Goal: Communication & Community: Answer question/provide support

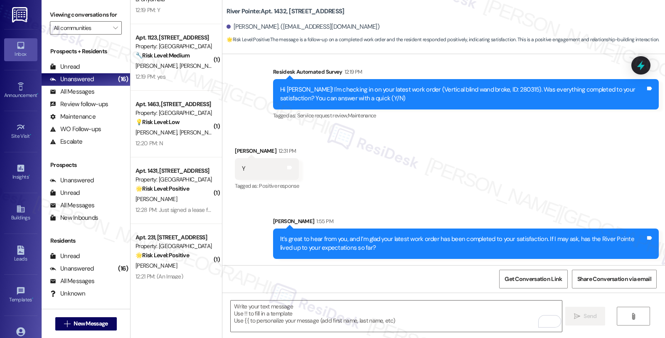
scroll to position [520, 0]
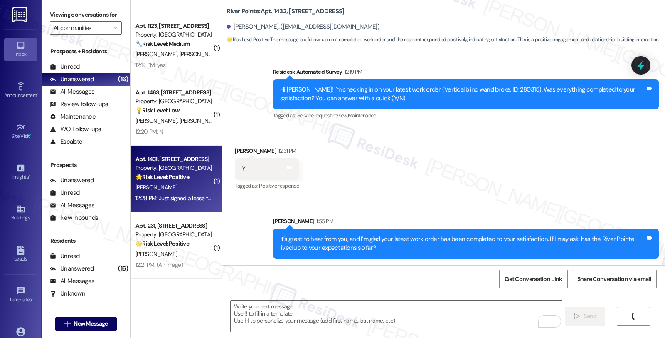
click at [184, 187] on div "[PERSON_NAME]" at bounding box center [174, 187] width 79 height 10
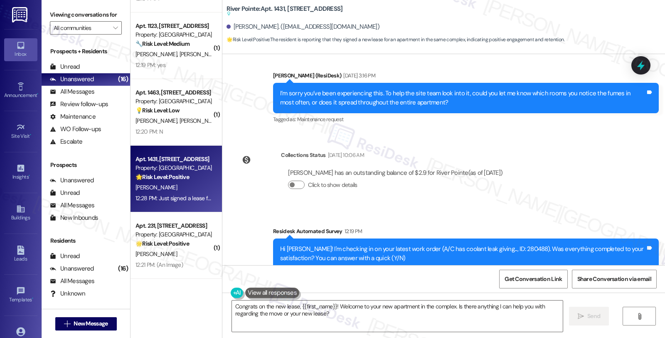
scroll to position [579, 0]
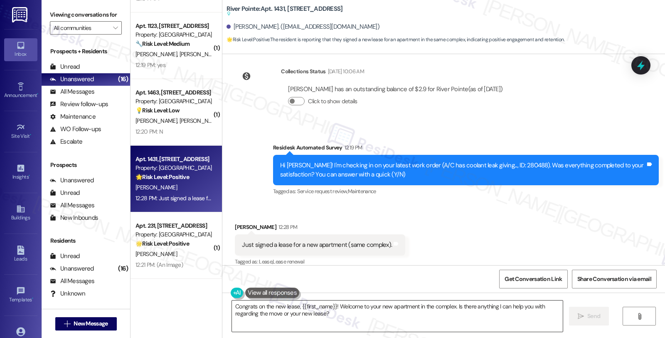
click at [232, 309] on textarea "Congrats on the new lease, {{first_name}}! Welcome to your new apartment in the…" at bounding box center [397, 315] width 331 height 31
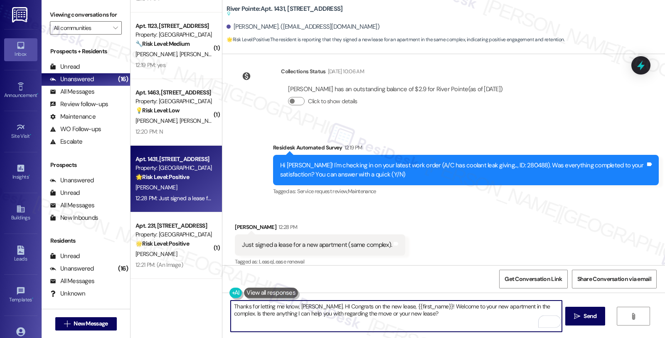
click at [306, 306] on textarea "Thanks for letting me know, [PERSON_NAME]. HI Congrats on the new lease, {{firs…" at bounding box center [396, 315] width 331 height 31
click at [459, 313] on textarea "Thanks for letting me know, [PERSON_NAME]. Just to confirm HI Congrats on the n…" at bounding box center [396, 315] width 331 height 31
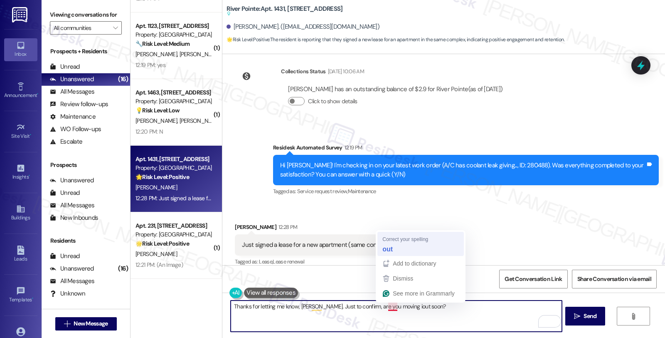
type textarea "Thanks for letting me know, [PERSON_NAME]. Just to confirm, are you moving out …"
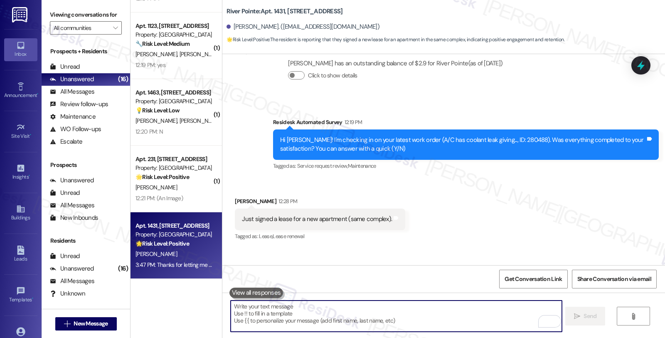
scroll to position [616, 0]
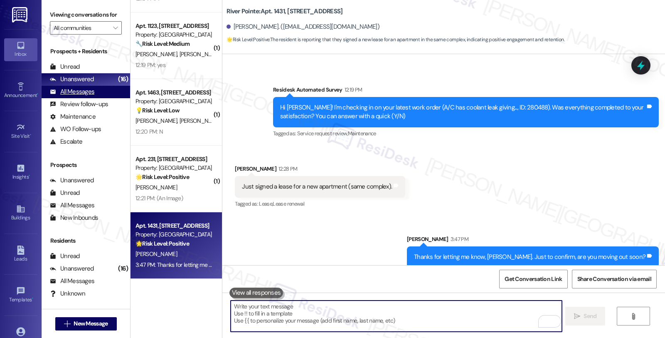
click at [92, 96] on div "All Messages" at bounding box center [72, 91] width 44 height 9
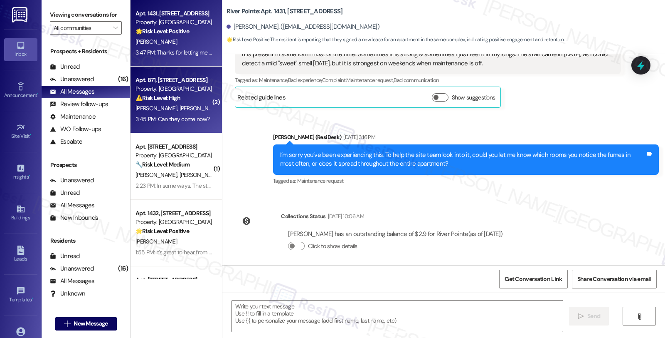
type textarea "Fetching suggested responses. Please feel free to read through the conversation…"
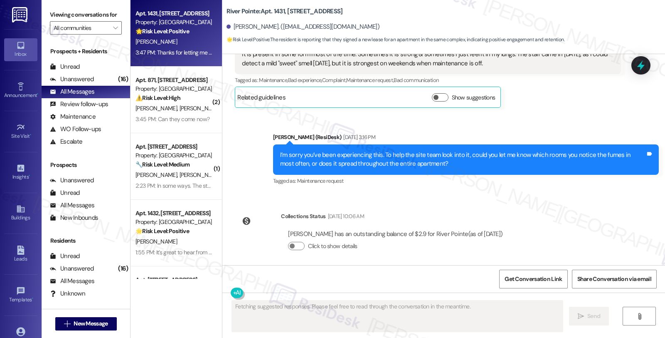
scroll to position [558, 0]
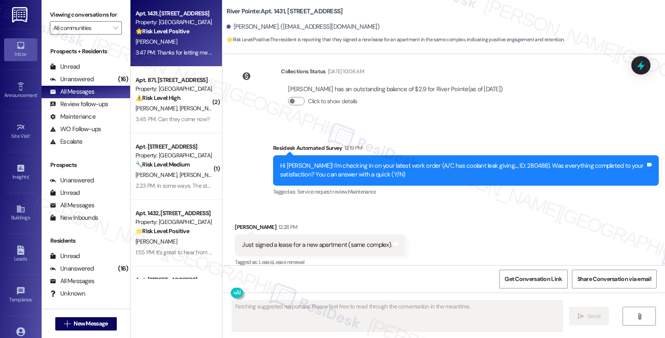
click at [196, 108] on div "[PERSON_NAME] [PERSON_NAME]" at bounding box center [174, 108] width 79 height 10
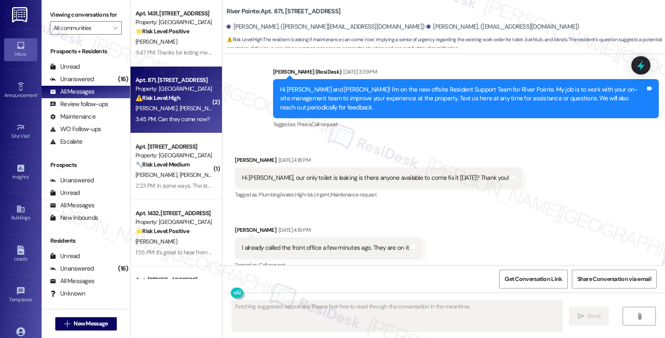
scroll to position [3636, 0]
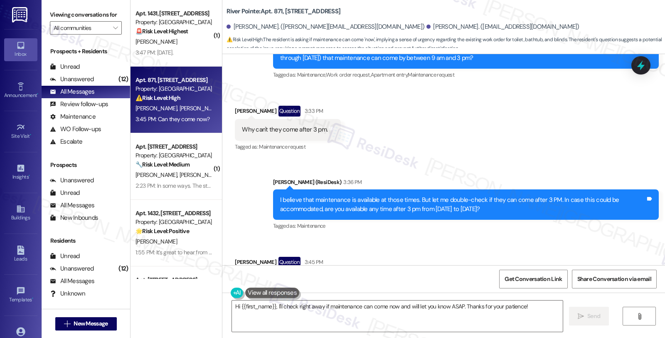
click at [532, 238] on div "Received via SMS [PERSON_NAME] Question 3:45 PM Can they come now? Tags and not…" at bounding box center [443, 274] width 443 height 72
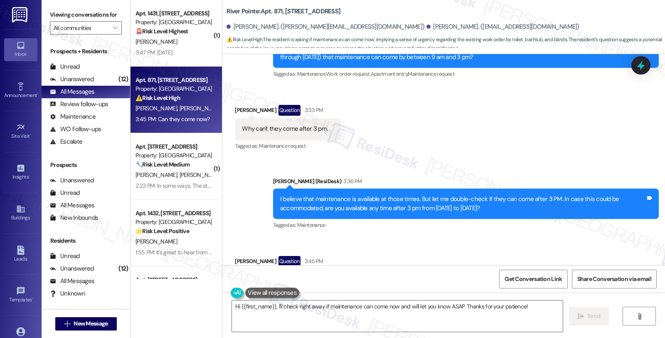
click at [575, 237] on div "Received via SMS [PERSON_NAME] Question 3:45 PM Can they come now? Tags and not…" at bounding box center [443, 273] width 443 height 72
drag, startPoint x: 532, startPoint y: 306, endPoint x: 232, endPoint y: 303, distance: 300.1
click at [51, 306] on div "Viewing conversations for All communities  Prospects + Residents Unread (0) Un…" at bounding box center [353, 169] width 623 height 338
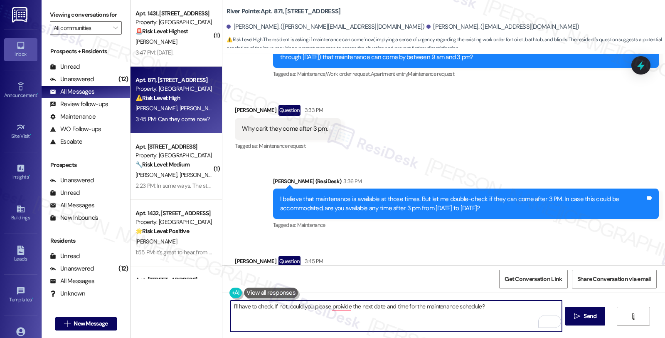
click at [358, 309] on textarea "I'll have to check. If not, could you please proivide the next date and time fo…" at bounding box center [396, 315] width 331 height 31
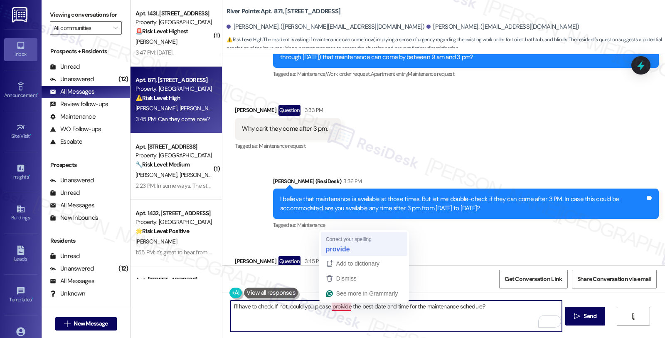
type textarea "I'll have to check. If not, could you please provide the best date and time for…"
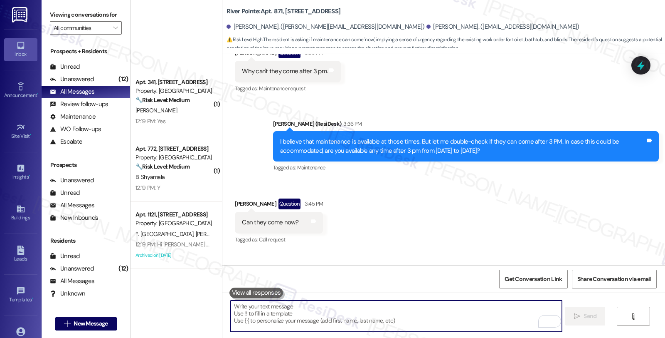
scroll to position [1108, 0]
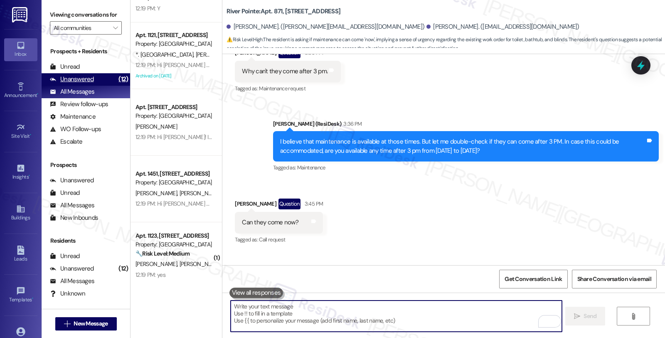
click at [94, 86] on div "Unanswered (12)" at bounding box center [86, 79] width 89 height 12
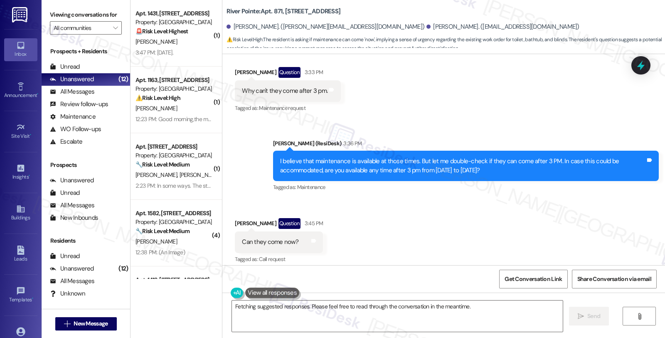
scroll to position [3765, 0]
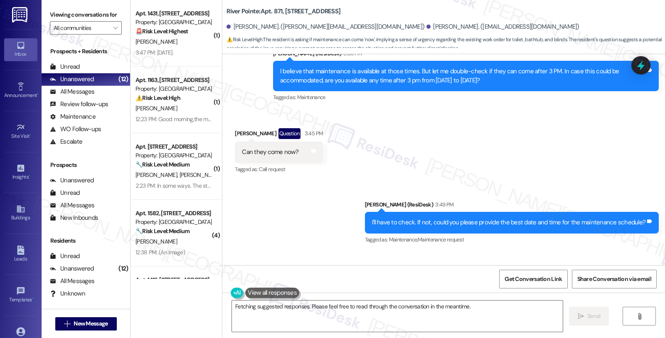
click at [572, 251] on div "Received via SMS Kelly Portis 3:50 PM This is day 4 or 5 without a toilet. I'm …" at bounding box center [443, 280] width 443 height 58
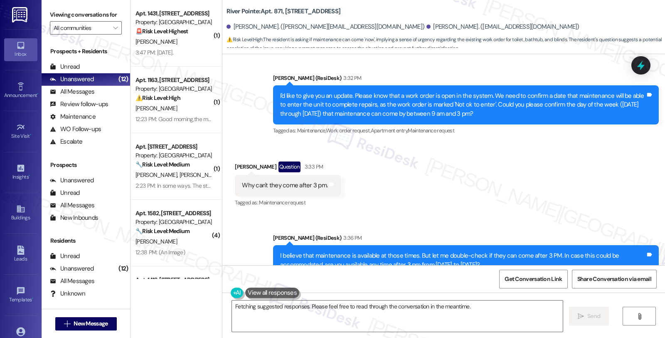
scroll to position [3580, 0]
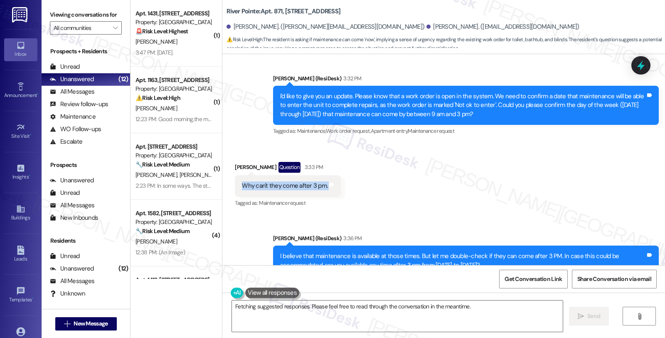
drag, startPoint x: 235, startPoint y: 142, endPoint x: 334, endPoint y: 146, distance: 99.0
click at [334, 155] on div "Received via SMS Kelly Portis Question 3:33 PM Why can't they come after 3 pm. …" at bounding box center [288, 184] width 118 height 59
copy div "Why can't they come after 3 pm. Tags and notes"
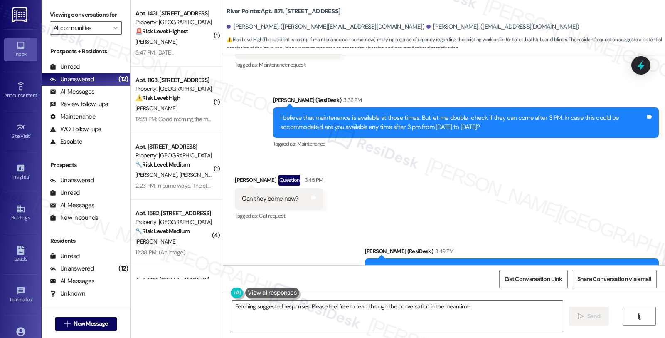
scroll to position [3718, 0]
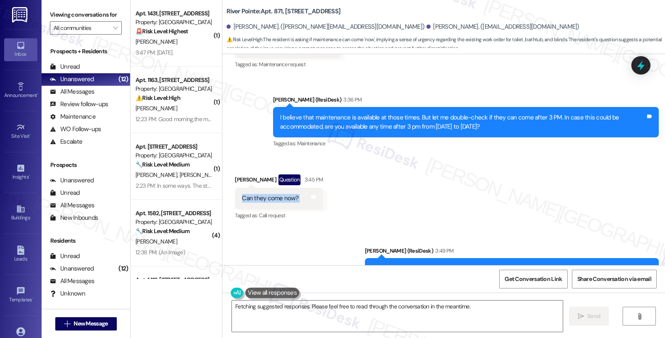
drag, startPoint x: 235, startPoint y: 156, endPoint x: 300, endPoint y: 160, distance: 65.3
click at [300, 187] on div "Can they come now? Tags and notes" at bounding box center [279, 197] width 88 height 21
copy div "Can they come now? Tags and notes"
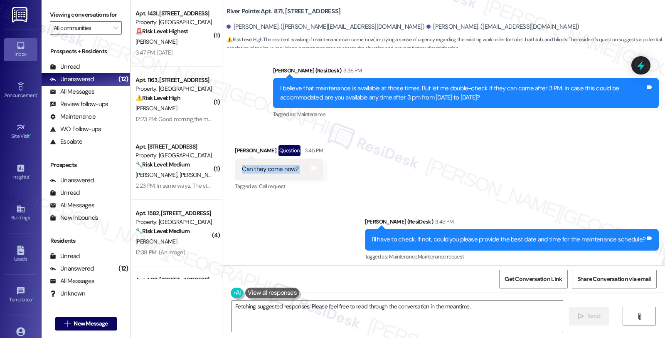
scroll to position [3765, 0]
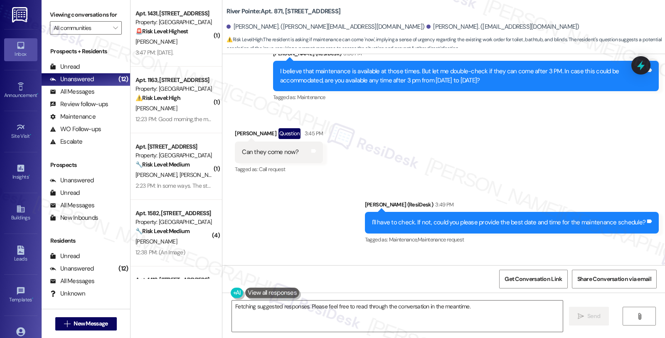
drag, startPoint x: 238, startPoint y: 249, endPoint x: 413, endPoint y: 254, distance: 175.0
click at [413, 282] on div "This is day 4 or 5 without a toilet. I'm just going to call the emergency line …" at bounding box center [340, 292] width 211 height 21
drag, startPoint x: 235, startPoint y: 249, endPoint x: 434, endPoint y: 254, distance: 198.7
click at [434, 282] on div "This is day 4 or 5 without a toilet. I'm just going to call the emergency line …" at bounding box center [340, 292] width 211 height 21
copy div "This is day 4 or 5 without a toilet. I'm just going to call the emergency line …"
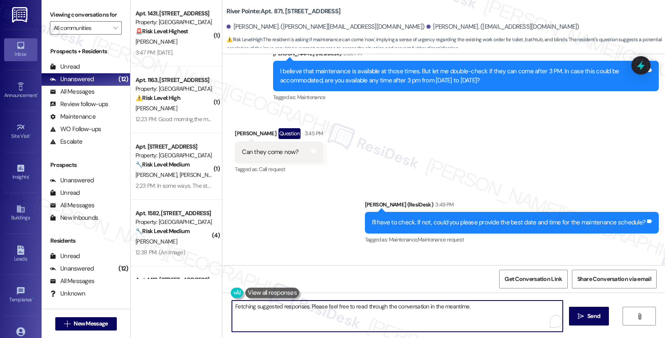
drag, startPoint x: 394, startPoint y: 307, endPoint x: 139, endPoint y: 307, distance: 254.8
click at [139, 307] on div "( 1 ) Apt. 1431, 1600 River Pointe Dr Property: River Pointe 🚨 Risk Level: High…" at bounding box center [398, 169] width 535 height 338
drag, startPoint x: 373, startPoint y: 306, endPoint x: 402, endPoint y: 319, distance: 31.2
click at [402, 319] on textarea "I understand your frustration. I'm checking on their availability. If they can'…" at bounding box center [396, 315] width 331 height 31
type textarea "I understand your frustration. I'm checking on their availability. I'll keep yo…"
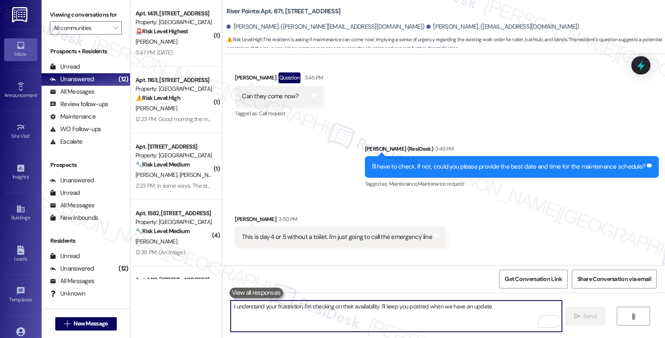
scroll to position [3822, 0]
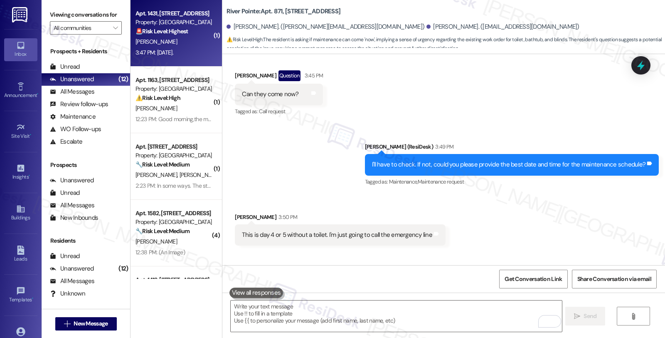
click at [201, 43] on div "[PERSON_NAME]" at bounding box center [174, 42] width 79 height 10
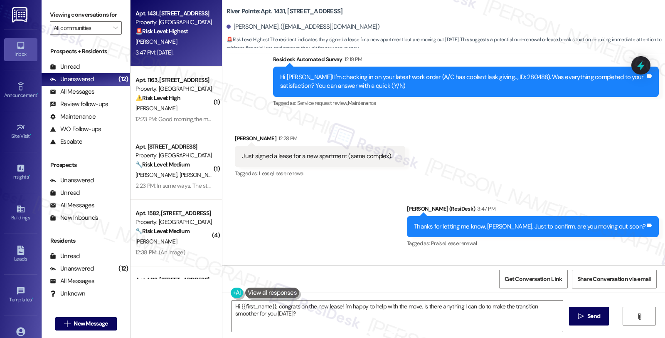
scroll to position [686, 0]
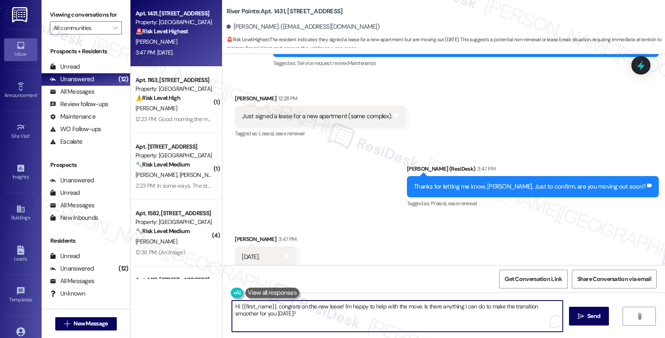
drag, startPoint x: 294, startPoint y: 314, endPoint x: 217, endPoint y: 302, distance: 78.6
click at [222, 302] on div "Hi {{first_name}}, congrats on the new lease! I'm happy to help with the move. …" at bounding box center [443, 323] width 443 height 62
click at [365, 304] on textarea "I'm sorry to hear you're moving out soon. Have you noticed the office and turne…" at bounding box center [396, 315] width 331 height 31
type textarea "I'm sorry to hear you're moving out soon. Have you notified the office and turn…"
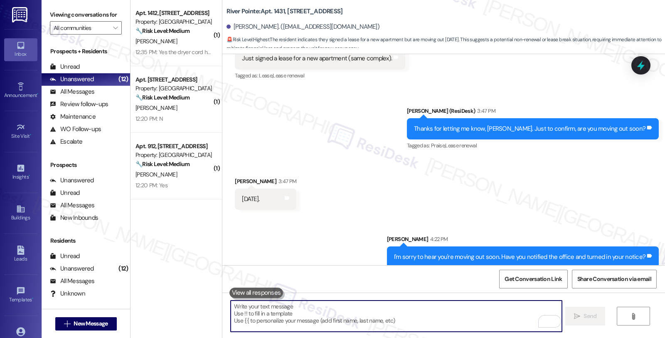
scroll to position [0, 0]
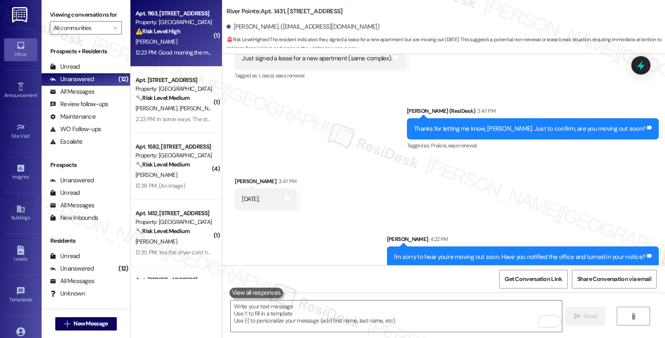
click at [189, 50] on div "12:23 PM: Good morning,the man that you guess sent to my unit yesterday I would…" at bounding box center [282, 52] width 292 height 7
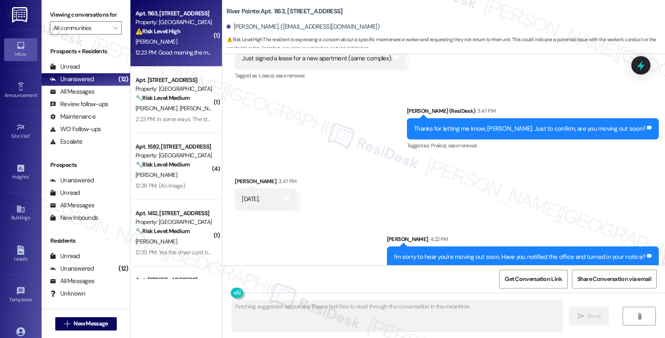
scroll to position [334, 0]
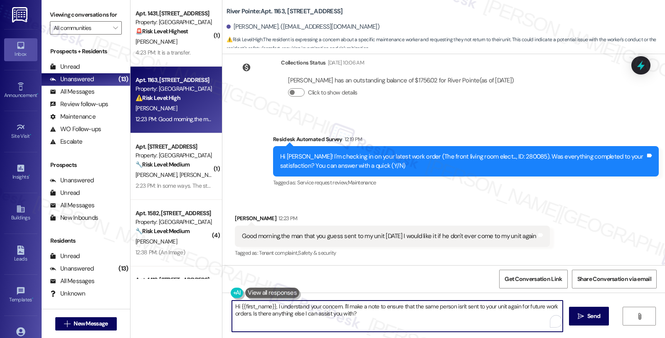
drag, startPoint x: 337, startPoint y: 303, endPoint x: 389, endPoint y: 314, distance: 52.6
click at [389, 314] on textarea "Hi {{first_name}}, I understand your concern. I'll make a note to ensure that t…" at bounding box center [397, 315] width 331 height 31
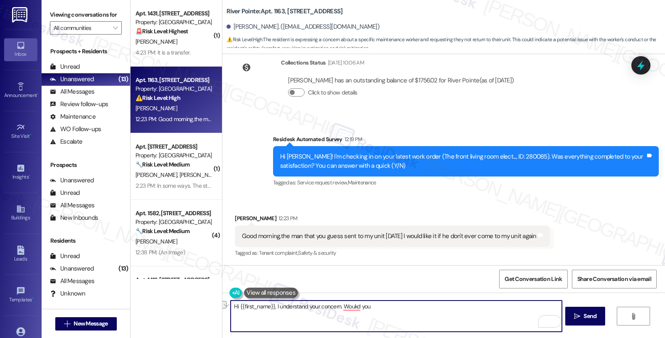
drag, startPoint x: 303, startPoint y: 305, endPoint x: 446, endPoint y: 305, distance: 143.8
click at [446, 305] on textarea "Hi {{first_name}}, I understand your concern. Woukd you" at bounding box center [396, 315] width 331 height 31
click at [472, 309] on textarea "Hi {{first_name}}, I understand you prefer another maintenance to work on futur…" at bounding box center [396, 315] width 331 height 31
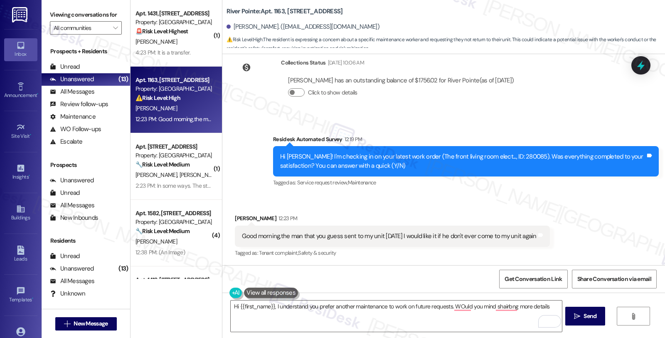
click at [592, 204] on div "Received via SMS Lovella Johnson 12:23 PM Good morning,the man that you guess s…" at bounding box center [443, 230] width 443 height 70
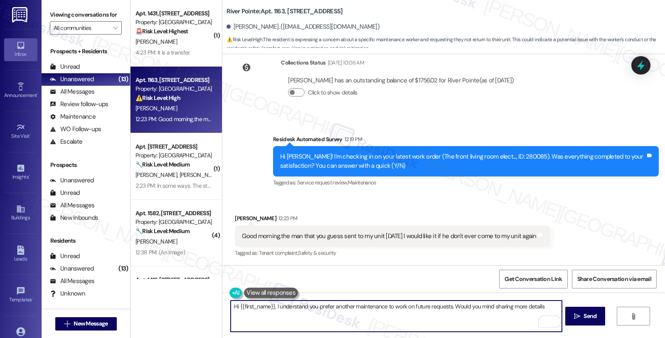
click at [547, 306] on textarea "Hi {{first_name}}, I understand you prefer another maintenance to work on futur…" at bounding box center [396, 315] width 331 height 31
type textarea "Hi {{first_name}}, I understand you prefer another maintenance to work on futur…"
click at [578, 318] on icon "" at bounding box center [577, 316] width 6 height 7
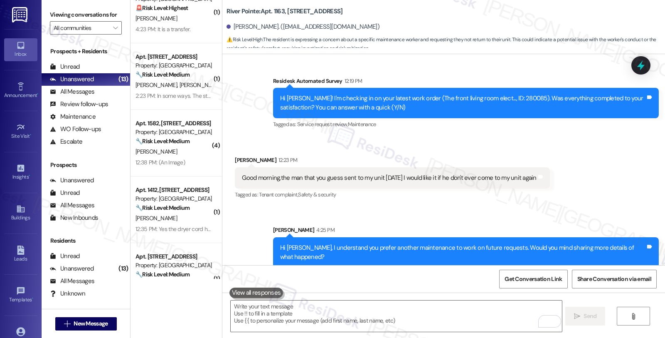
scroll to position [0, 0]
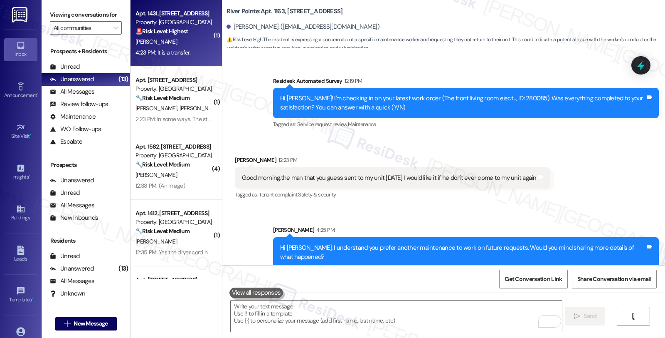
click at [182, 31] on strong "🚨 Risk Level: Highest" at bounding box center [162, 30] width 53 height 7
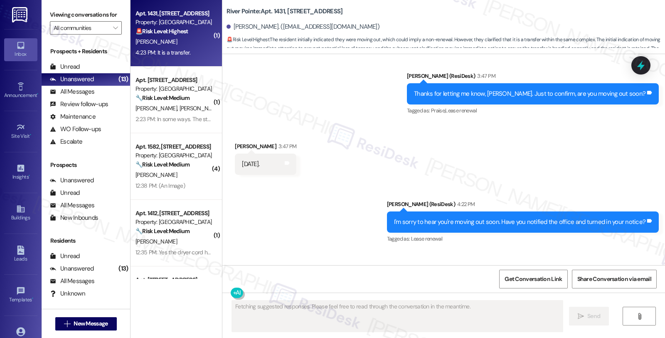
scroll to position [814, 0]
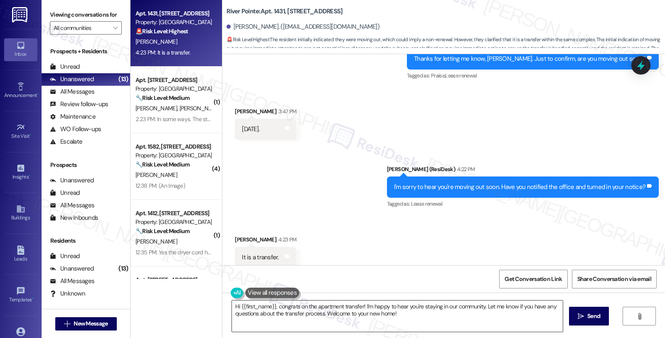
click at [232, 304] on textarea "Hi {{first_name}}, congrats on the apartment transfer! I'm happy to hear you're…" at bounding box center [397, 315] width 331 height 31
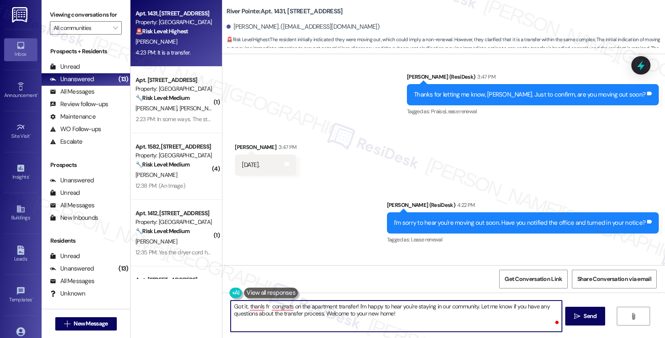
scroll to position [722, 0]
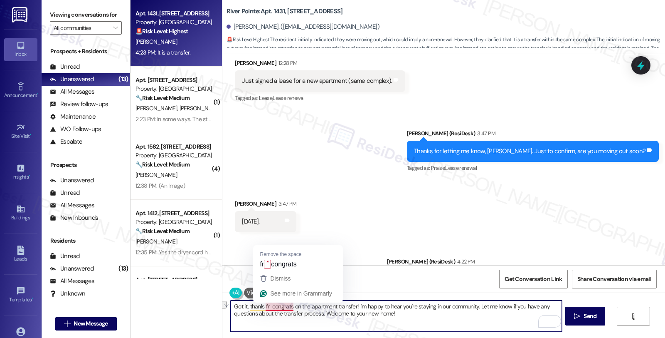
drag, startPoint x: 243, startPoint y: 306, endPoint x: 265, endPoint y: 304, distance: 22.5
click at [265, 304] on textarea "Got it, thanls fr congrats on the apartment transfer! I'm happy to hear you're …" at bounding box center [396, 315] width 331 height 31
type textarea "Got it, thanls fr congrats on the apartment transfer! I'm happy to hear you're …"
click at [421, 316] on textarea "Got it, thanls fr congrats on the apartment transfer! I'm happy to hear you're …" at bounding box center [396, 315] width 331 height 31
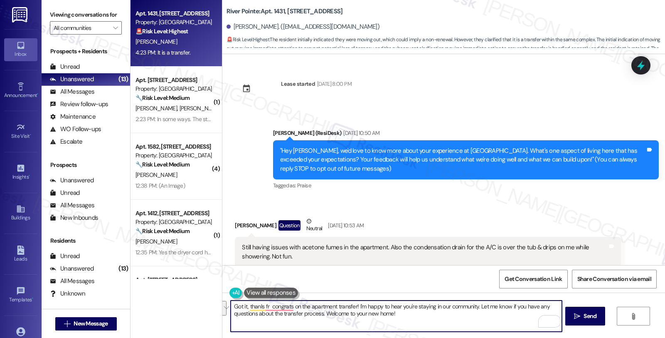
scroll to position [722, 0]
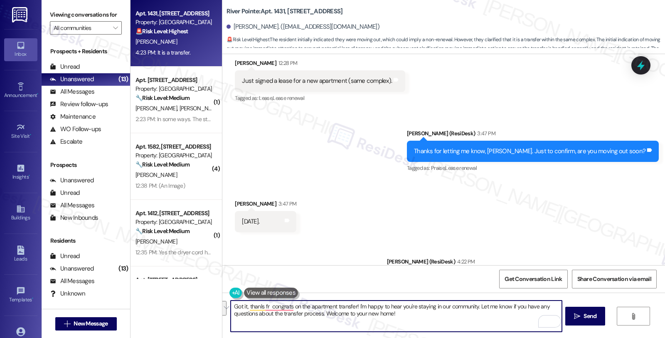
click at [352, 306] on textarea "Got it, thanls fr congrats on the apartment transfer! I'm happy to hear you're …" at bounding box center [396, 315] width 331 height 31
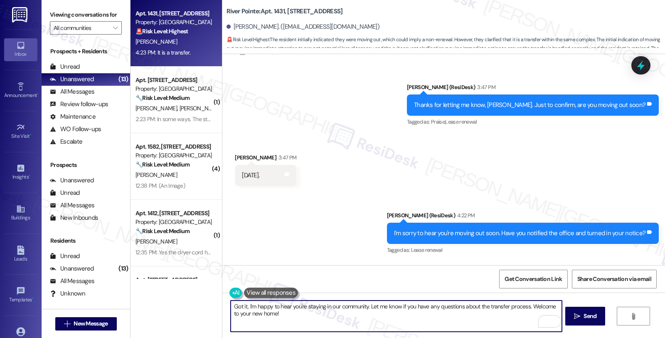
scroll to position [814, 0]
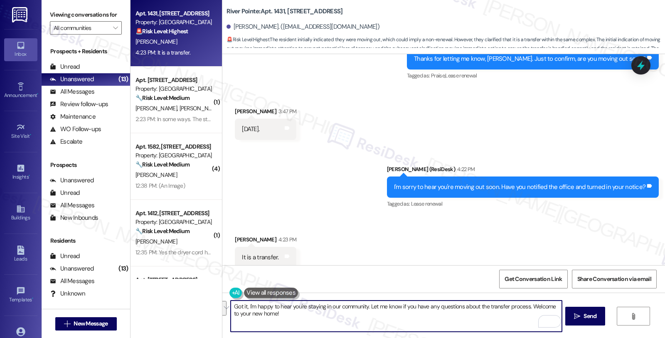
drag, startPoint x: 364, startPoint y: 306, endPoint x: 456, endPoint y: 323, distance: 93.2
click at [456, 323] on textarea "Got it, I'm happy to hear you're staying in our community. Let me know if you h…" at bounding box center [396, 315] width 331 height 31
paste textarea "Please feel free to reach out if you have other concerns. Have a wonderful day!"
click at [367, 304] on textarea "Got it, I'm happy to hear you're staying in our community. Please feel free to …" at bounding box center [396, 315] width 331 height 31
type textarea "Got it, I'm happy to hear you're staying in our community. Please feel free to …"
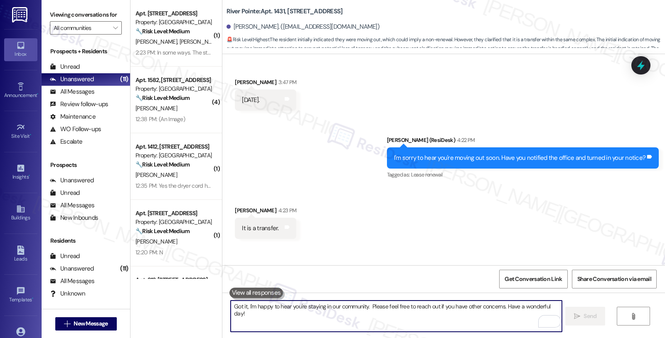
scroll to position [872, 0]
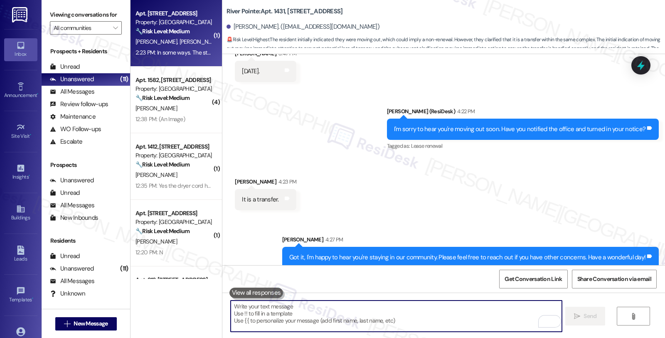
click at [184, 36] on div "Apt. 941, 1600 River Pointe Dr Property: River Pointe 🔧 Risk Level: Medium The …" at bounding box center [174, 22] width 79 height 28
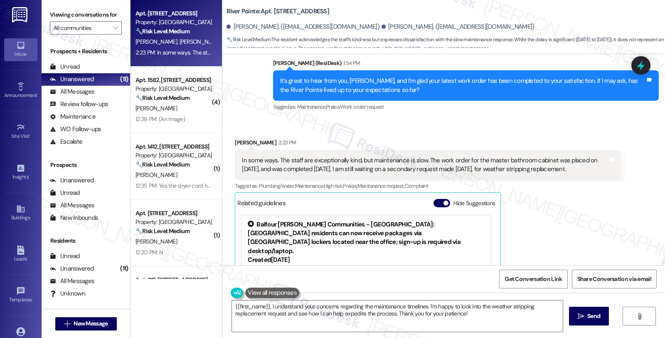
scroll to position [649, 0]
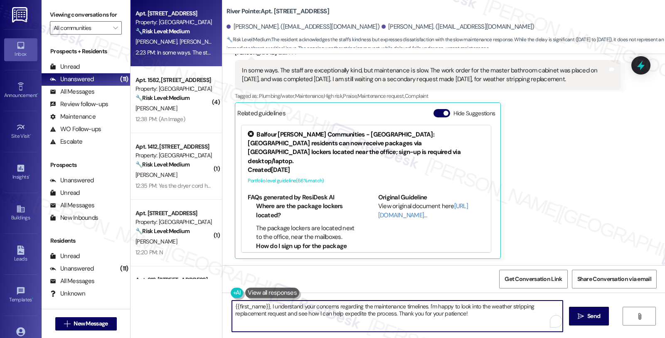
drag, startPoint x: 265, startPoint y: 301, endPoint x: 205, endPoint y: 296, distance: 60.9
click at [205, 296] on div "Apt. 941, 1600 River Pointe Dr Property: River Pointe 🔧 Risk Level: Medium The …" at bounding box center [398, 169] width 535 height 338
type textarea "I understand your concerns regarding the maintenance timelines. I'm happy to lo…"
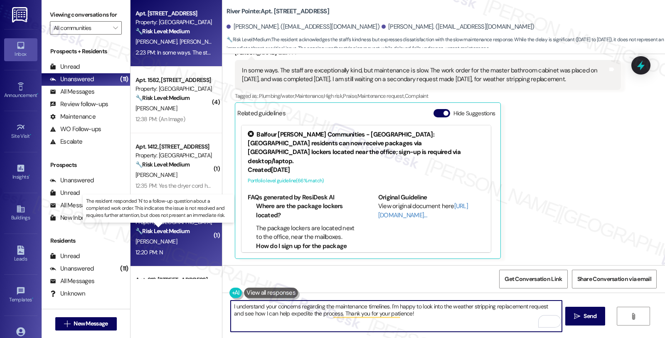
click at [183, 232] on strong "🔧 Risk Level: Medium" at bounding box center [163, 230] width 54 height 7
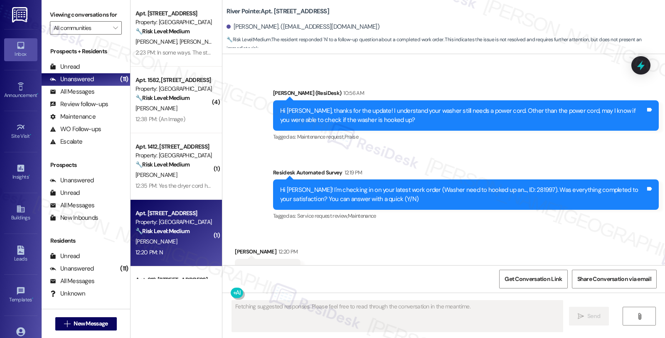
scroll to position [1751, 0]
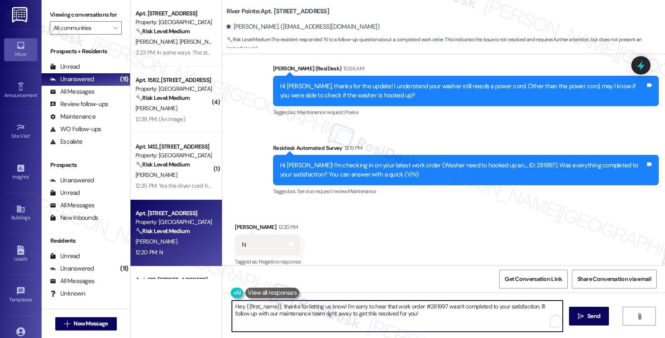
drag, startPoint x: 278, startPoint y: 303, endPoint x: 154, endPoint y: 294, distance: 123.8
click at [154, 294] on div "Apt. 941, 1600 River Pointe Dr Property: River Pointe 🔧 Risk Level: Medium The …" at bounding box center [398, 169] width 535 height 338
drag, startPoint x: 487, startPoint y: 304, endPoint x: 492, endPoint y: 316, distance: 12.7
click at [492, 316] on textarea "Thanks for letting us know! I'm sorry to hear that work order #281997 wasn't co…" at bounding box center [396, 315] width 331 height 31
paste textarea "Can you please provide more details about what went wrong?"
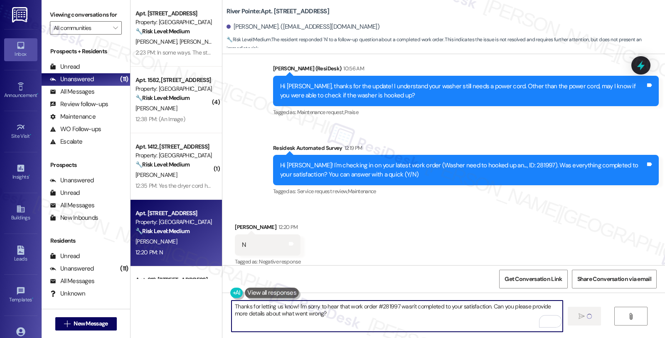
type textarea "Thanks for letting us know! I'm sorry to hear that work order #281997 wasn't co…"
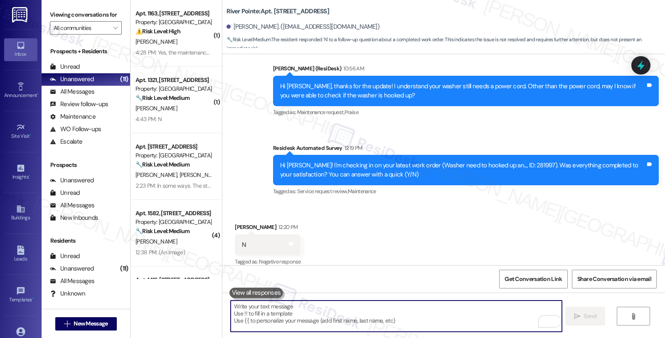
scroll to position [1818, 0]
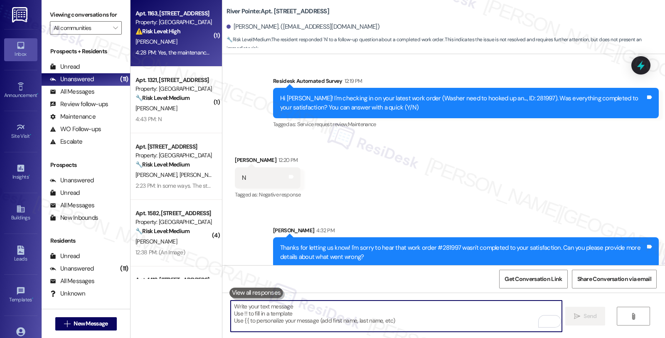
click at [187, 39] on div "[PERSON_NAME]" at bounding box center [174, 42] width 79 height 10
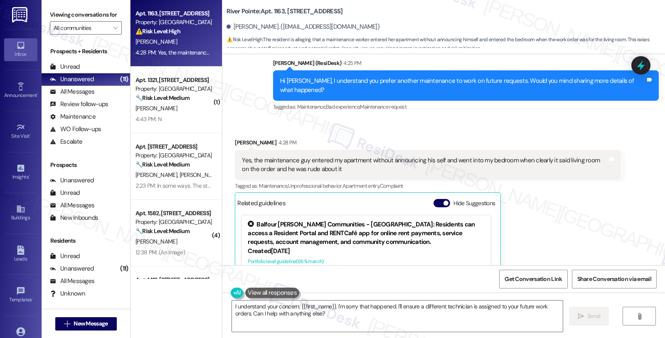
scroll to position [547, 0]
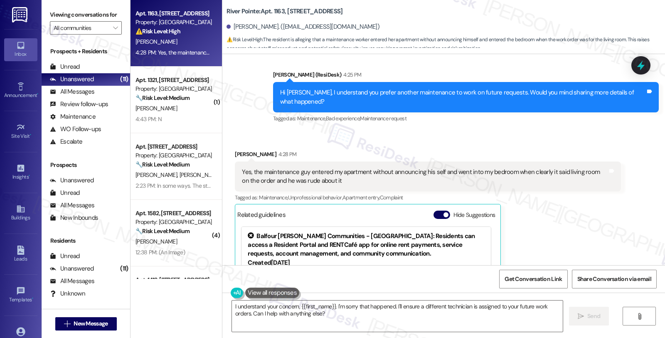
click at [462, 131] on div "Received via SMS Lovella Johnson 4:28 PM Yes, the maintenance guy entered my ap…" at bounding box center [443, 248] width 443 height 235
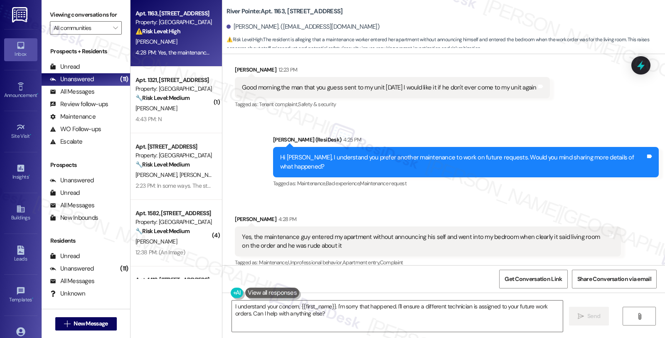
scroll to position [501, 0]
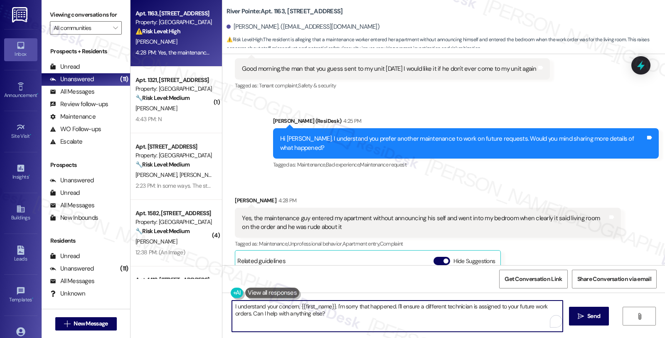
drag, startPoint x: 393, startPoint y: 305, endPoint x: 439, endPoint y: 327, distance: 51.1
click at [439, 327] on textarea "I understand your concern, {{first_name}}. I'm sorry that happened. I'll ensure…" at bounding box center [397, 315] width 331 height 31
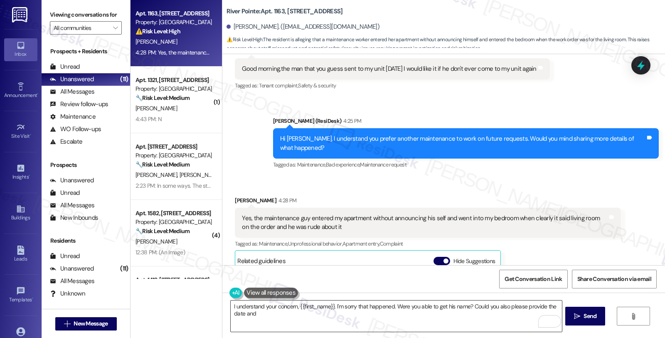
click at [468, 306] on textarea "I understand your concern, {{first_name}}. I'm sorry that happened. Were you ab…" at bounding box center [396, 315] width 331 height 31
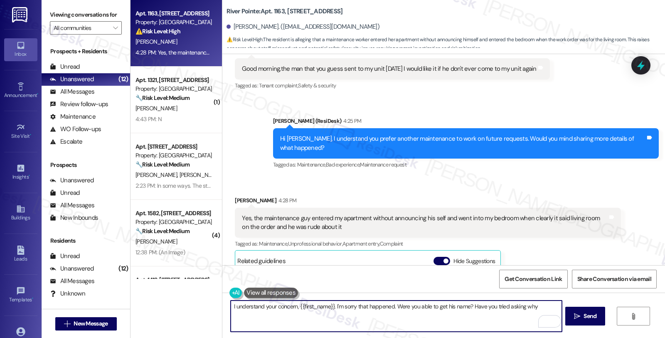
click at [478, 308] on textarea "I understand your concern, {{first_name}}. I'm sorry that happened. Were you ab…" at bounding box center [396, 315] width 331 height 31
click at [481, 306] on textarea "I understand your concern, {{first_name}}. I'm sorry that happened. Were you ab…" at bounding box center [396, 315] width 331 height 31
type textarea "I understand your concern, {{first_name}}. I'm sorry that happened. Were you ab…"
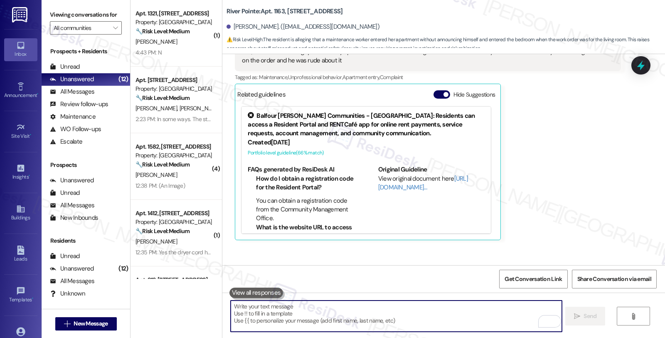
scroll to position [697, 0]
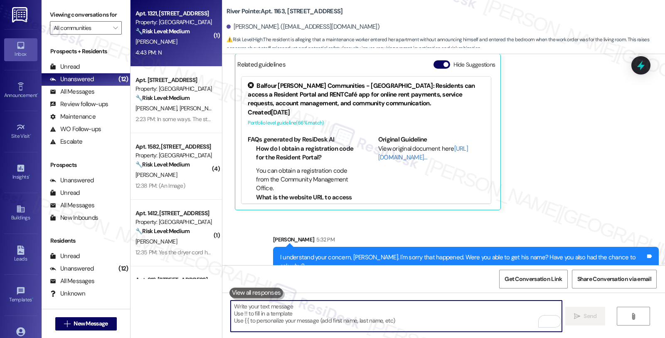
click at [171, 39] on div "H. Comer" at bounding box center [174, 42] width 79 height 10
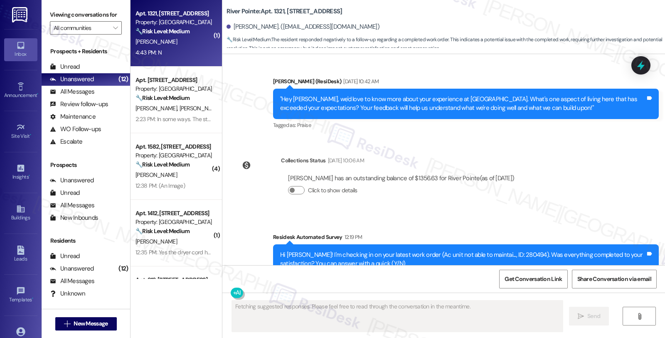
scroll to position [1445, 0]
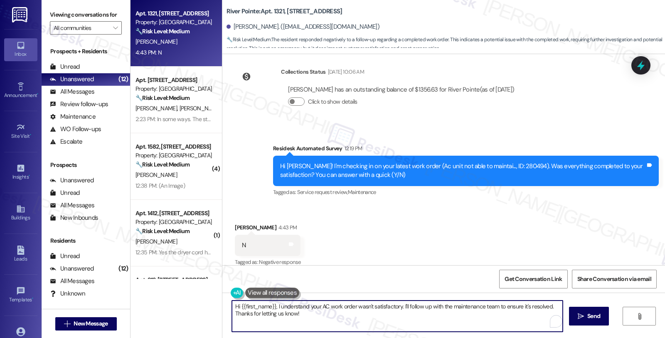
drag, startPoint x: 272, startPoint y: 304, endPoint x: 209, endPoint y: 306, distance: 63.2
click at [209, 306] on div "Apt. 1321, 1600 River Pointe Dr Property: River Pointe 🔧 Risk Level: Medium The…" at bounding box center [398, 169] width 535 height 338
type textarea "I understand your AC work order wasn't satisfactory. I'll follow up with the ma…"
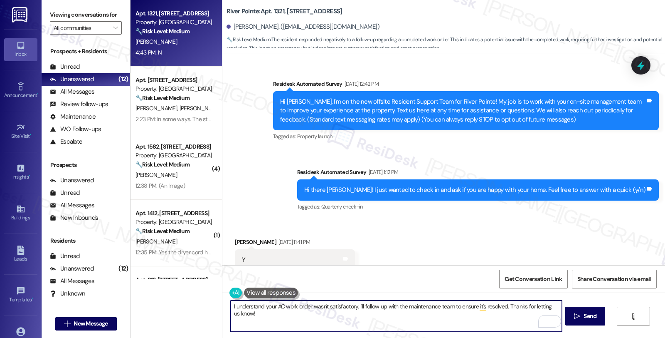
scroll to position [1445, 0]
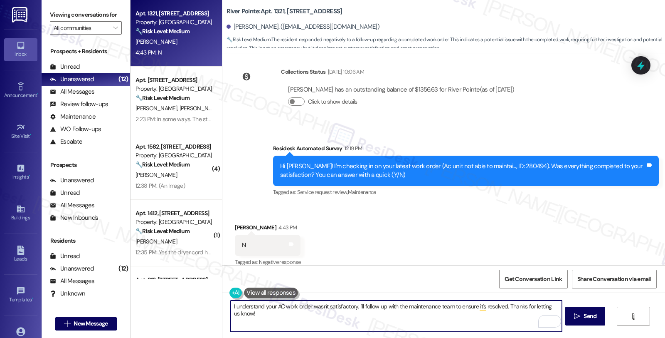
click at [354, 306] on textarea "I understand your AC work order wasn't satisfactory. I'll follow up with the ma…" at bounding box center [396, 315] width 331 height 31
paste textarea "Can you please provide more details about what went wrong?"
type textarea "I understand your AC work order wasn't satisfactory. Can you please provide mor…"
click at [446, 305] on textarea "I understand your AC work order wasn't satisfactory. Can you please provide mor…" at bounding box center [396, 315] width 331 height 31
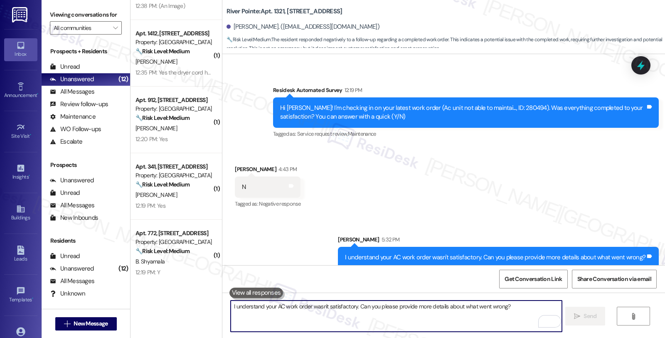
scroll to position [0, 0]
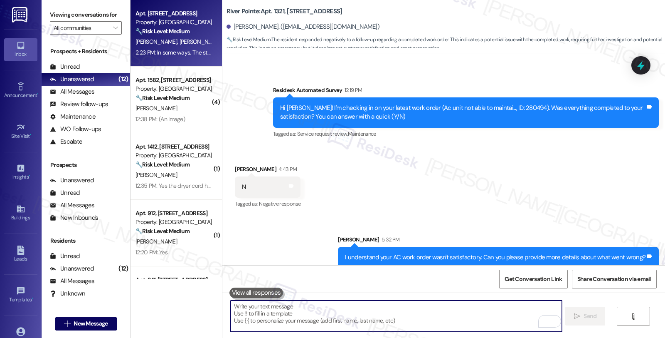
click at [186, 30] on strong "🔧 Risk Level: Medium" at bounding box center [163, 30] width 54 height 7
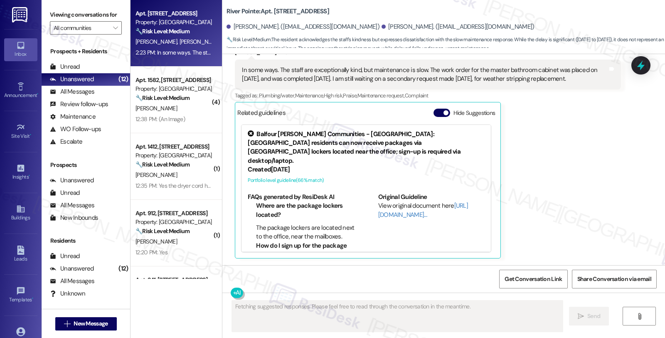
scroll to position [649, 0]
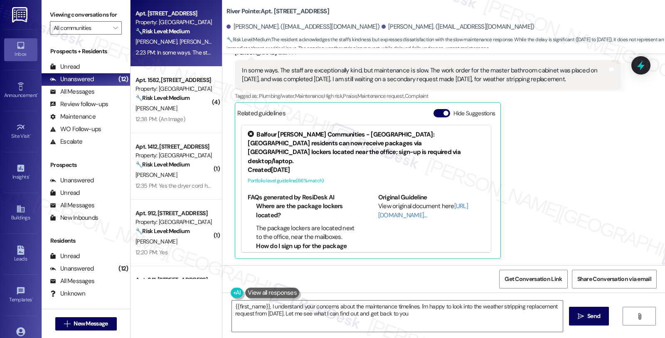
type textarea "{{first_name}}, I understand your concerns about the maintenance timelines. I'm…"
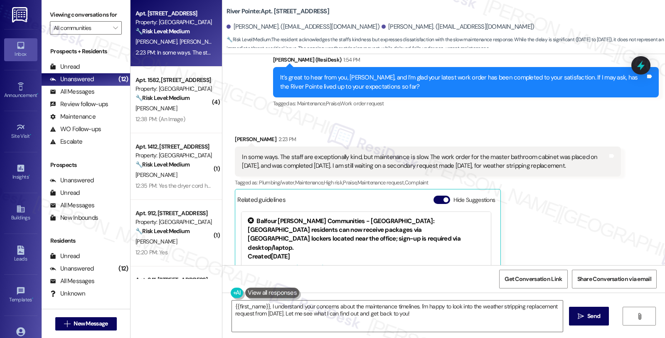
scroll to position [556, 0]
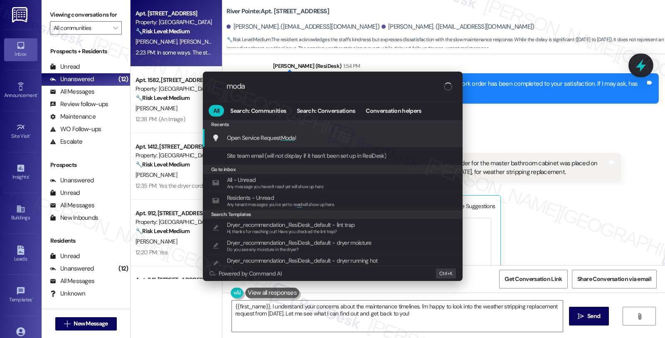
type input "modal"
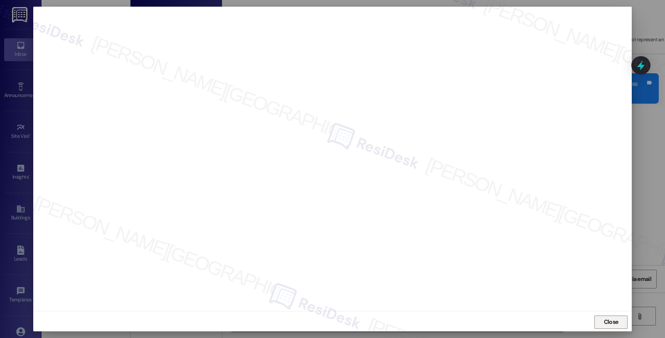
click at [608, 321] on span "Close" at bounding box center [611, 321] width 15 height 9
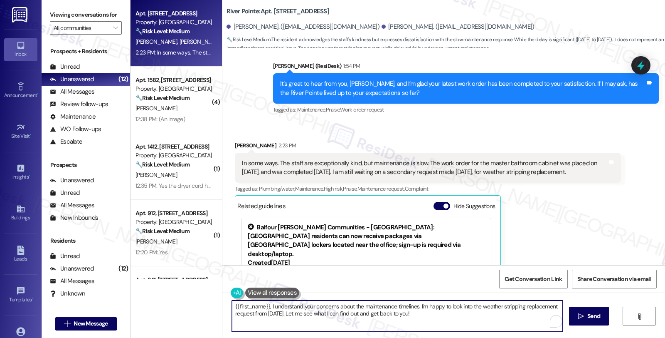
drag, startPoint x: 248, startPoint y: 306, endPoint x: 197, endPoint y: 306, distance: 51.1
click at [197, 306] on div "Apt. 941, 1600 River Pointe Dr Property: River Pointe 🔧 Risk Level: Medium The …" at bounding box center [398, 169] width 535 height 338
click at [235, 145] on div "Leah Sheffield 2:23 PM" at bounding box center [428, 147] width 386 height 12
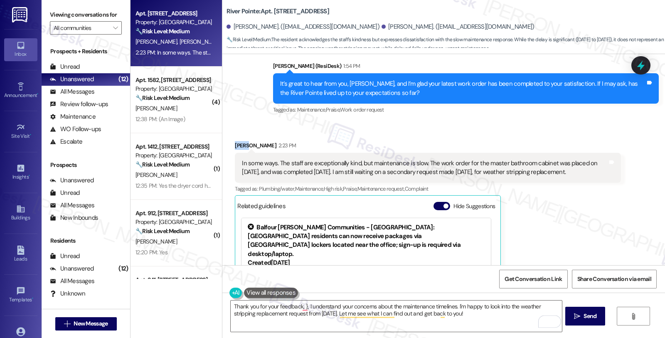
click at [235, 145] on div "Leah Sheffield 2:23 PM" at bounding box center [428, 147] width 386 height 12
copy div "Leah"
click at [299, 306] on textarea "Thank you for your feedback, }, I understand your concerns about the maintenanc…" at bounding box center [396, 315] width 331 height 31
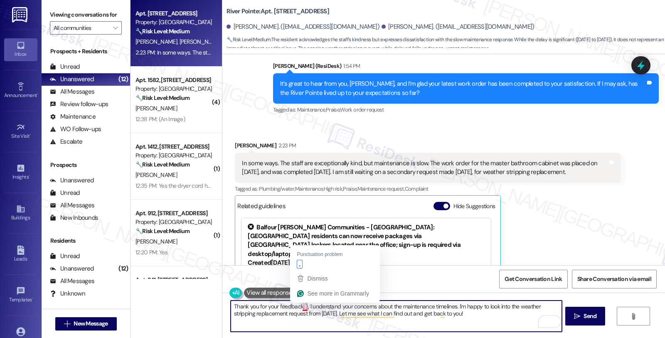
paste textarea "Leah"
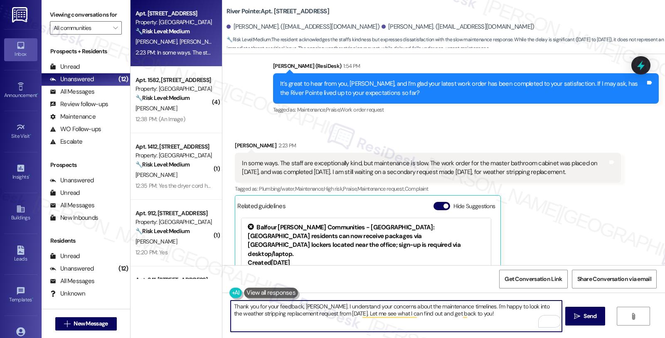
click at [554, 233] on div "Leah Sheffield 2:23 PM In some ways. The staff are exceptionally kind, but main…" at bounding box center [428, 246] width 386 height 210
drag, startPoint x: 461, startPoint y: 308, endPoint x: 468, endPoint y: 319, distance: 13.5
click at [468, 319] on textarea "Thank you for your feedback, Leah. I understand your concerns about the mainten…" at bounding box center [396, 315] width 331 height 31
type textarea "Thank you for your feedback, Leah. I understand your concerns about the mainten…"
click at [641, 64] on icon at bounding box center [641, 65] width 10 height 13
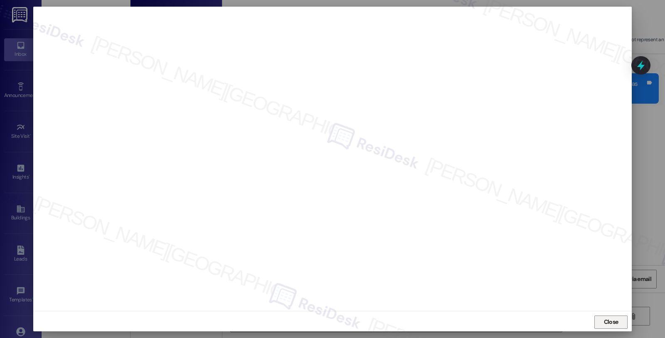
click at [614, 316] on span "Close" at bounding box center [611, 321] width 18 height 12
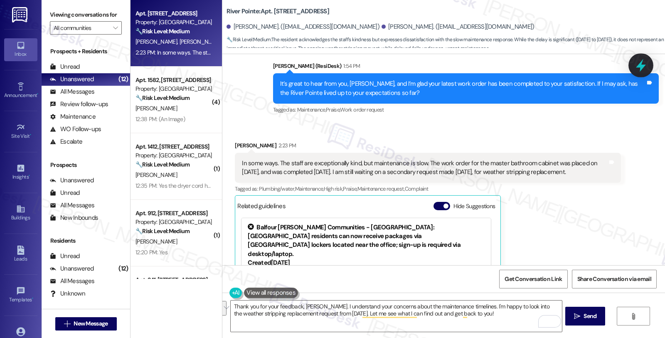
click at [641, 57] on div at bounding box center [640, 65] width 25 height 24
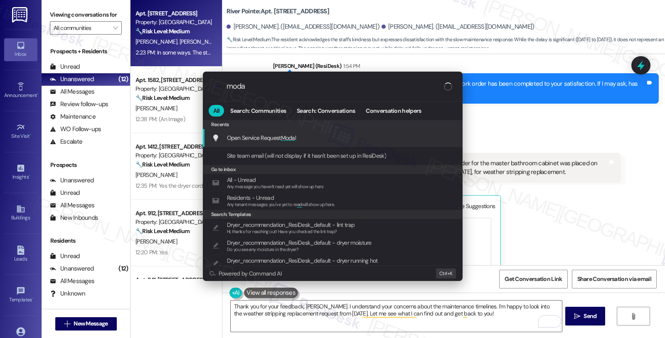
type input "modal"
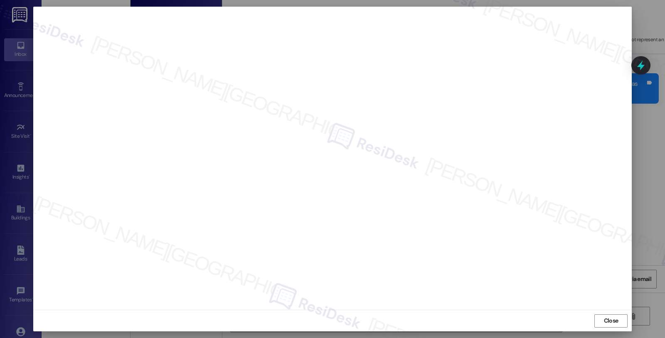
scroll to position [0, 0]
click at [606, 325] on span "Close" at bounding box center [611, 321] width 15 height 9
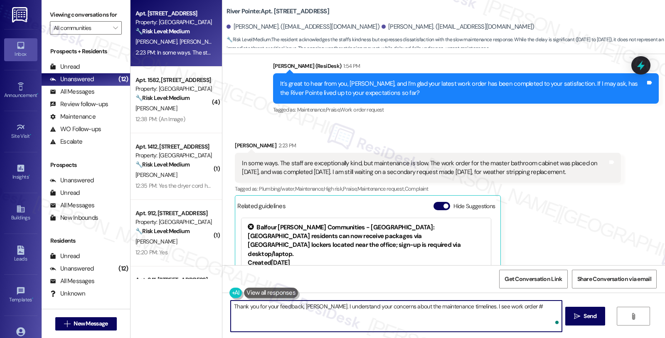
paste textarea "278,589"
click at [513, 306] on textarea "Thank you for your feedback, Leah. I understand your concerns about the mainten…" at bounding box center [396, 315] width 331 height 31
click at [545, 308] on textarea "Thank you for your feedback, Leah. I understand your concerns about the mainten…" at bounding box center [396, 315] width 331 height 31
click at [277, 318] on textarea "Thank you for your feedback, Leah. I understand your concerns about the mainten…" at bounding box center [396, 315] width 331 height 31
click at [274, 312] on textarea "Thank you for your feedback, Leah. I understand your concerns about the mainten…" at bounding box center [396, 315] width 331 height 31
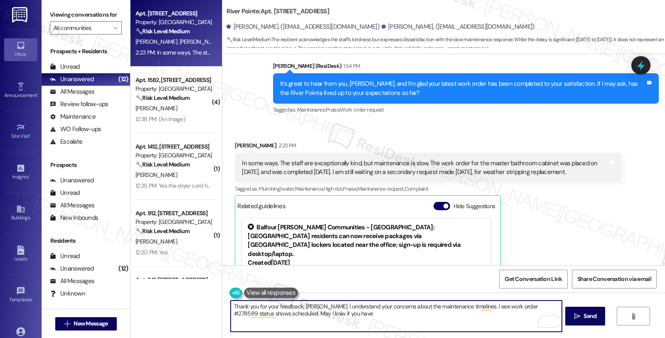
click at [293, 312] on textarea "Thank you for your feedback, Leah. I understand your concerns about the mainten…" at bounding box center [396, 315] width 331 height 31
click at [352, 313] on textarea "Thank you for your feedback, Leah. I understand your concerns about the mainten…" at bounding box center [396, 315] width 331 height 31
click at [512, 318] on textarea "Thank you for your feedback, Leah. I understand your concerns about the mainten…" at bounding box center [396, 315] width 331 height 31
type textarea "Thank you for your feedback, Leah. I understand your concerns about the mainten…"
click at [586, 316] on span "Send" at bounding box center [590, 315] width 13 height 9
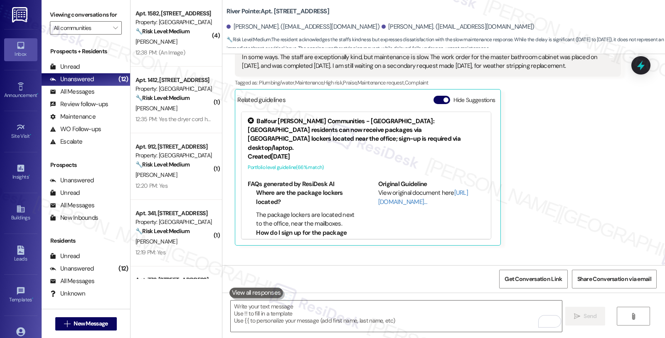
scroll to position [716, 0]
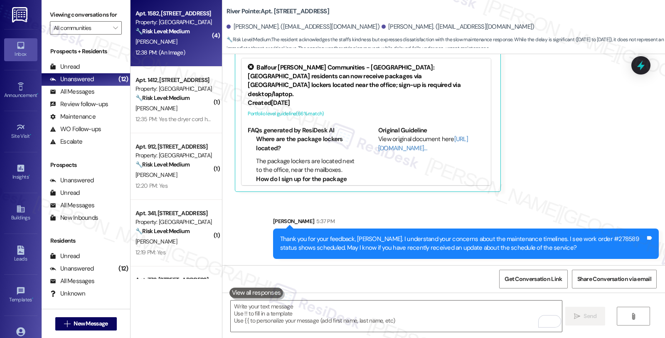
click at [156, 11] on div "Apt. 1582, [STREET_ADDRESS]" at bounding box center [174, 13] width 77 height 9
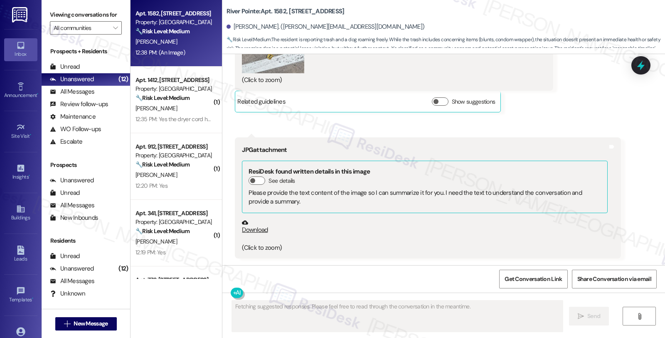
scroll to position [1830, 0]
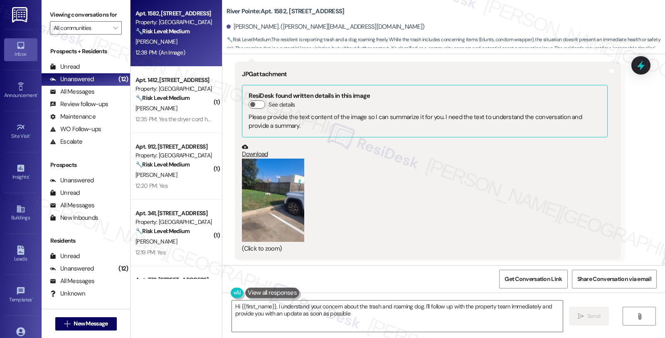
type textarea "Hi {{first_name}}, I understand your concern about the trash and roaming dog. I…"
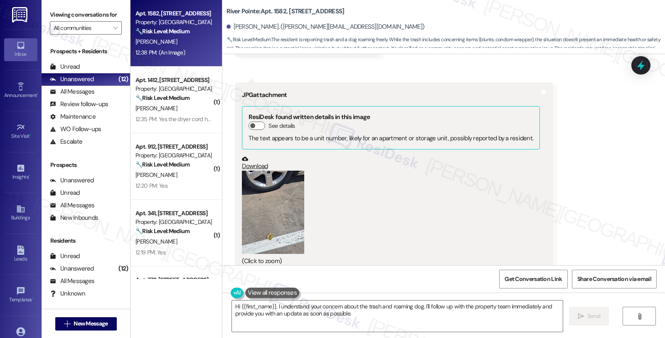
scroll to position [1645, 0]
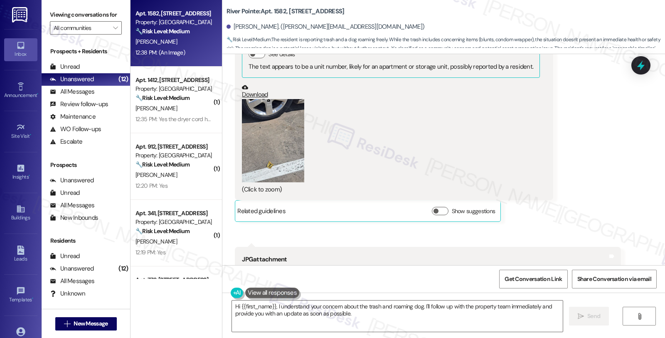
click at [264, 156] on button "Zoom image" at bounding box center [273, 140] width 62 height 83
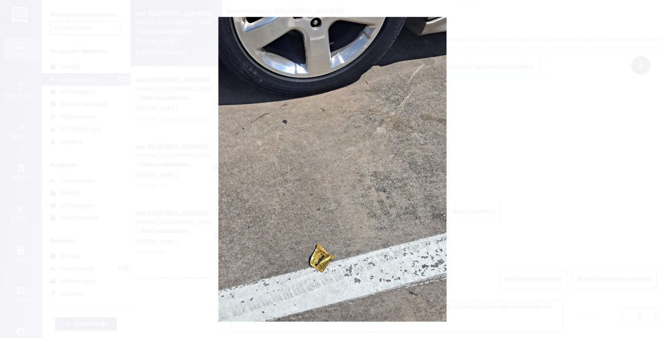
click at [532, 156] on button "Unzoom image" at bounding box center [332, 169] width 665 height 338
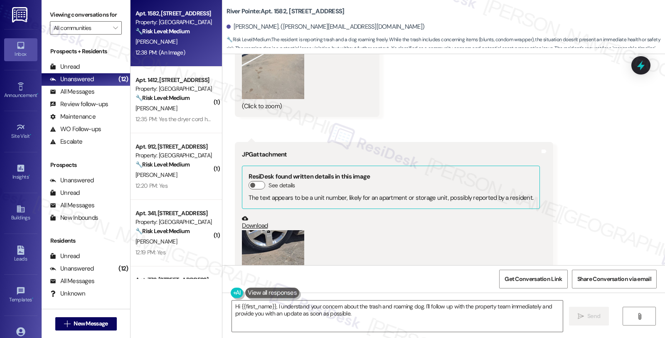
scroll to position [1461, 0]
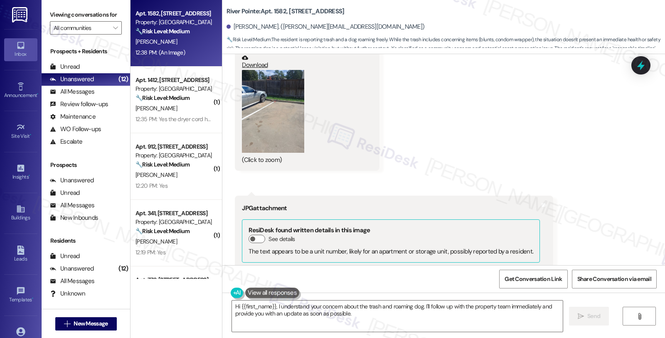
click at [245, 107] on button "Zoom image" at bounding box center [273, 111] width 62 height 83
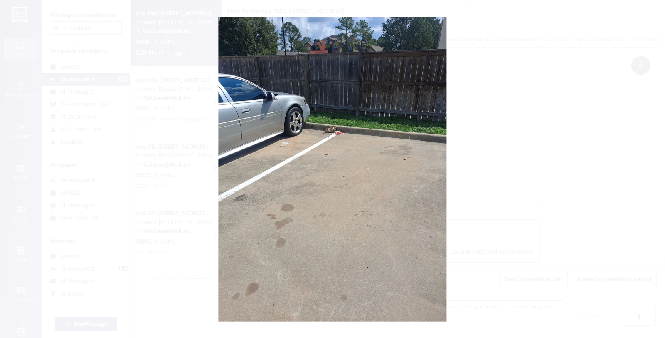
click at [512, 112] on button "Unzoom image" at bounding box center [332, 169] width 665 height 338
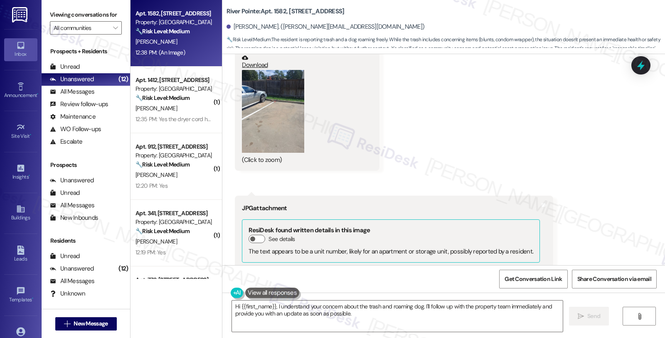
click at [281, 129] on button "Zoom image" at bounding box center [273, 111] width 62 height 83
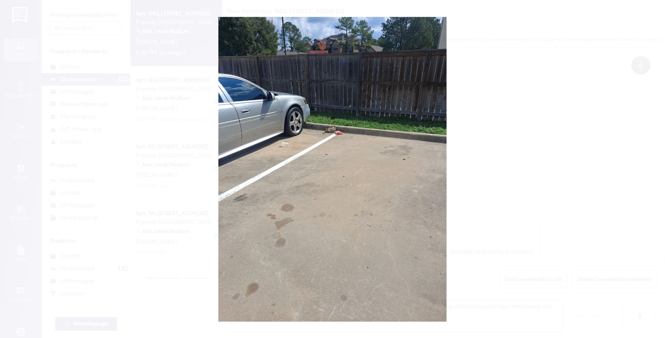
click at [534, 123] on button "Unzoom image" at bounding box center [332, 169] width 665 height 338
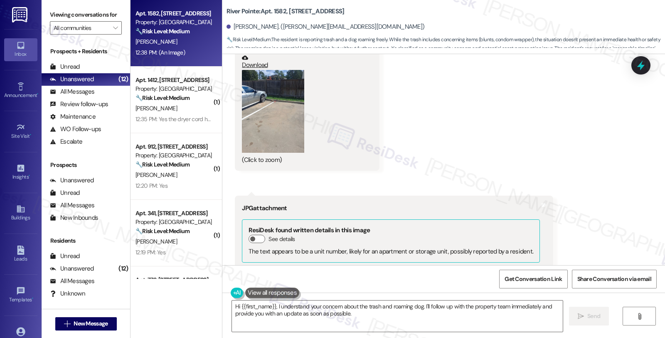
click at [255, 105] on button "Zoom image" at bounding box center [273, 111] width 62 height 83
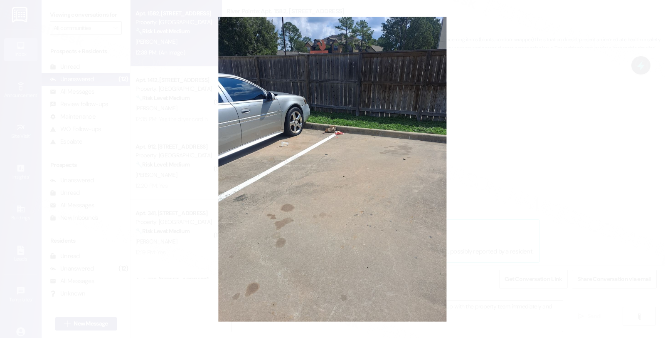
click at [491, 148] on button "Unzoom image" at bounding box center [332, 169] width 665 height 338
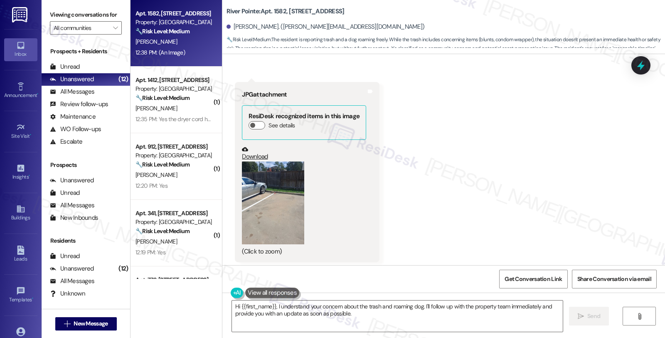
scroll to position [1368, 0]
click at [242, 156] on link "Download" at bounding box center [304, 154] width 124 height 15
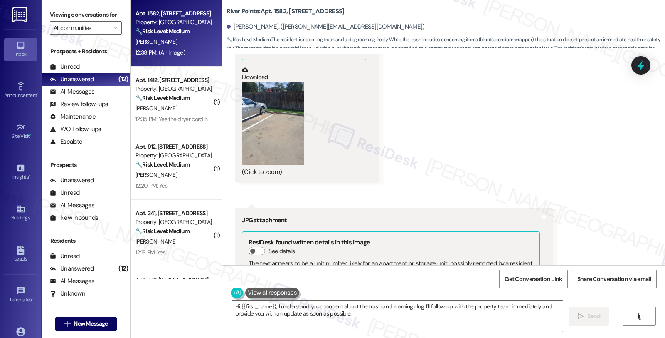
scroll to position [1553, 0]
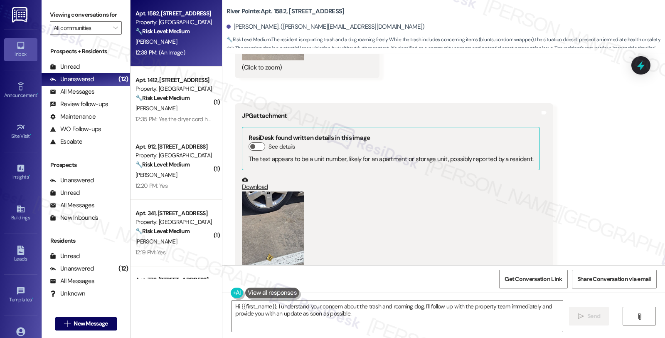
click at [278, 210] on button "Zoom image" at bounding box center [273, 232] width 62 height 83
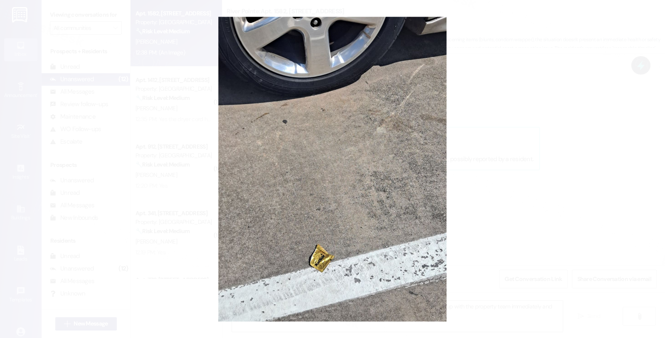
click at [582, 170] on button "Unzoom image" at bounding box center [332, 169] width 665 height 338
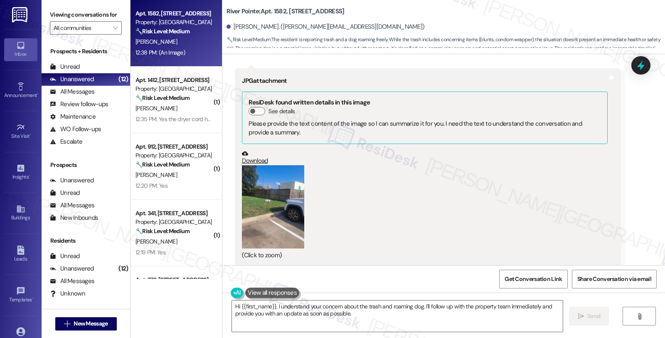
scroll to position [1830, 0]
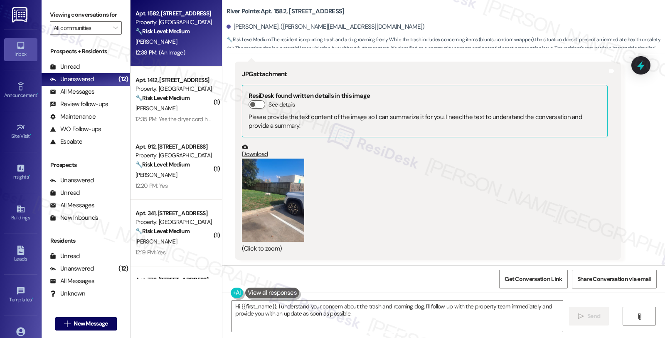
click at [268, 205] on button "Zoom image" at bounding box center [273, 199] width 62 height 83
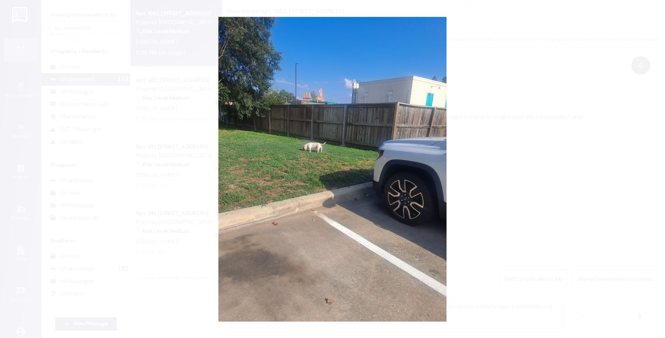
click at [514, 186] on button "Unzoom image" at bounding box center [332, 169] width 665 height 338
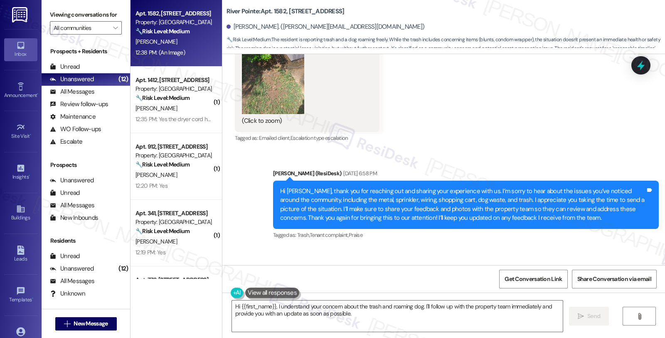
scroll to position [999, 0]
